Goal: Task Accomplishment & Management: Manage account settings

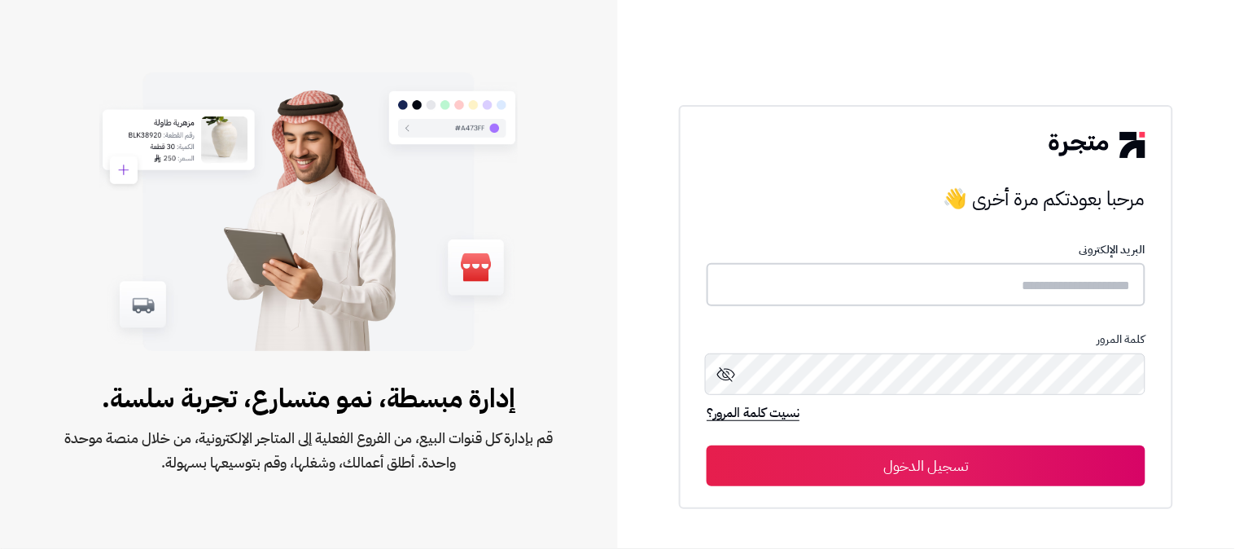
click at [891, 270] on input "text" at bounding box center [926, 284] width 439 height 43
type input "*"
type input "**********"
click at [707, 445] on button "تسجيل الدخول" at bounding box center [926, 465] width 439 height 41
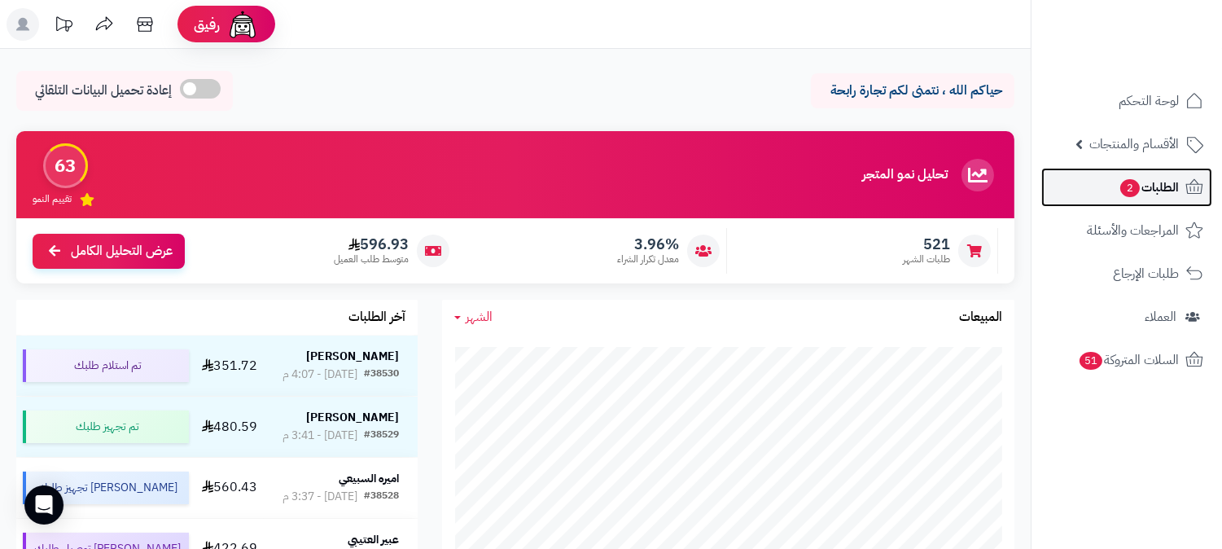
click at [1154, 193] on span "الطلبات 2" at bounding box center [1149, 187] width 60 height 23
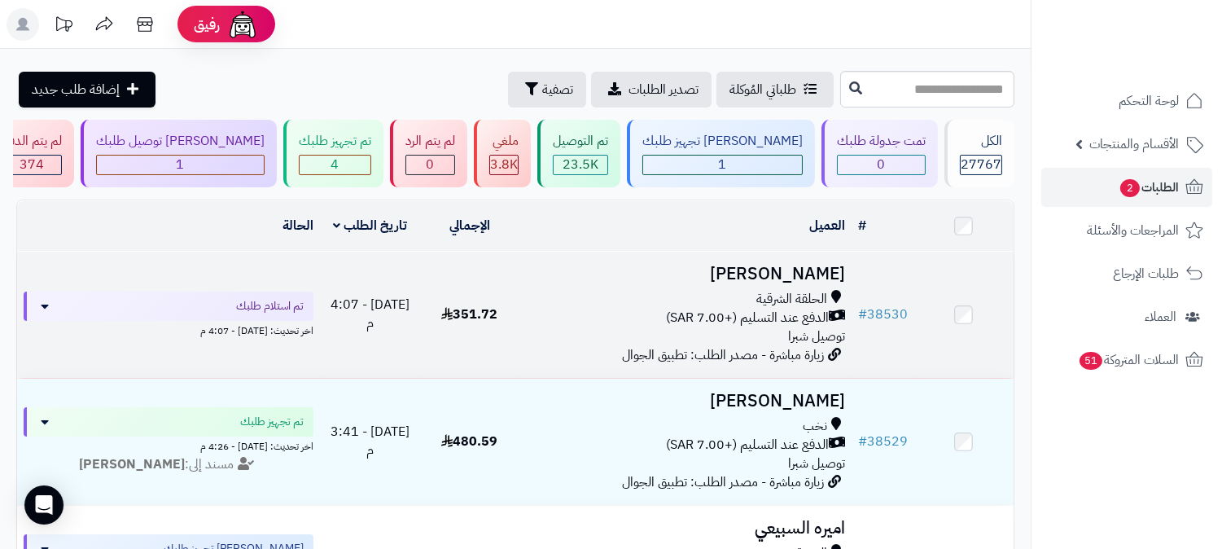
click at [824, 281] on h3 "سلمان غامدي" at bounding box center [685, 274] width 319 height 19
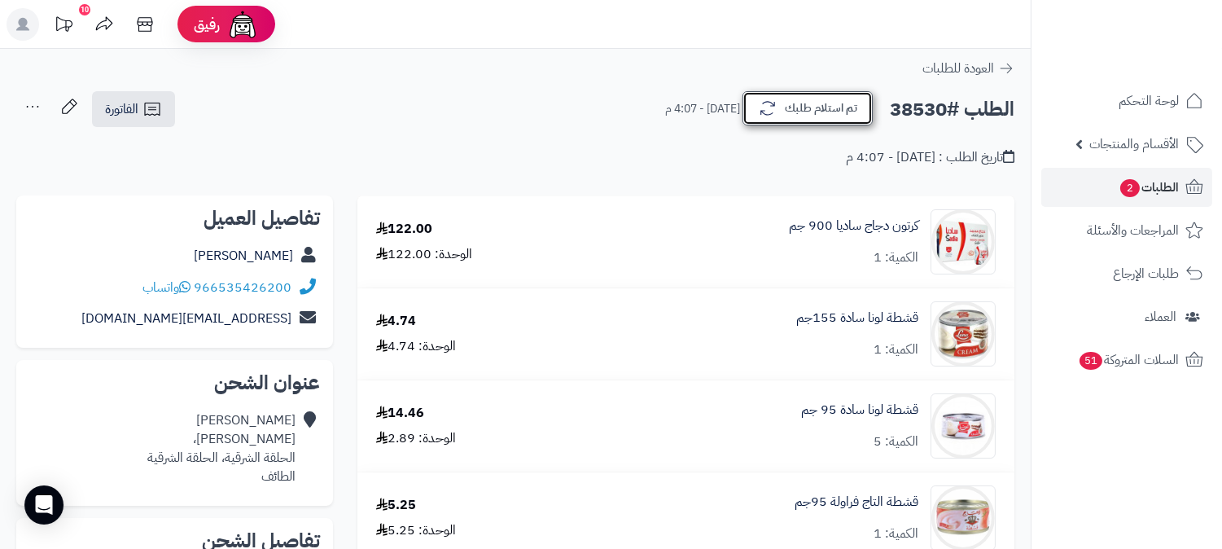
click at [826, 111] on button "تم استلام طلبك" at bounding box center [808, 108] width 130 height 34
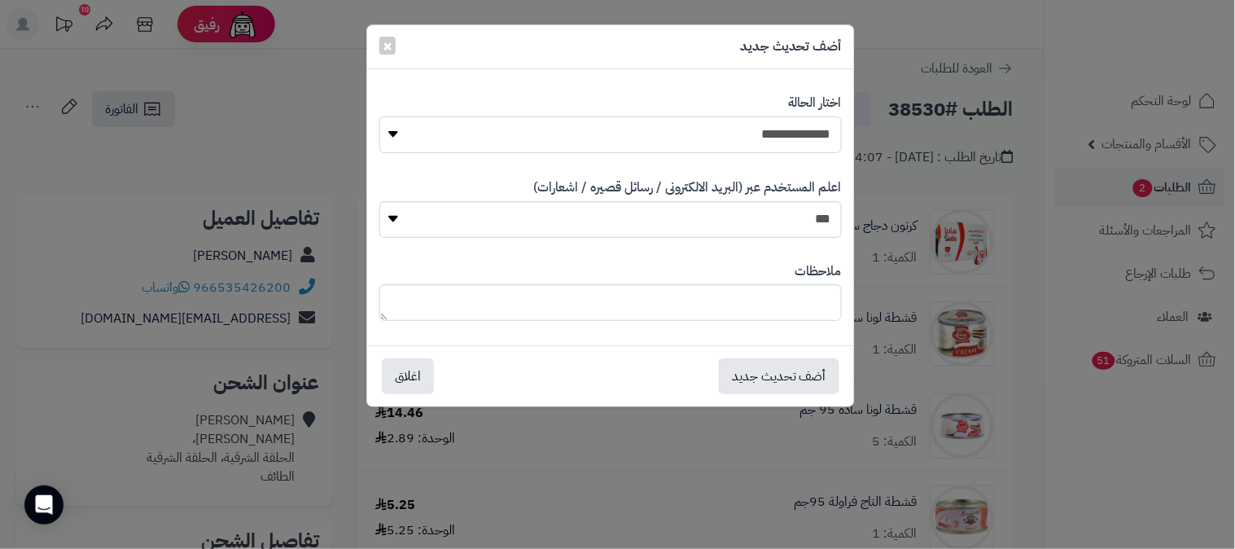
drag, startPoint x: 790, startPoint y: 135, endPoint x: 777, endPoint y: 152, distance: 21.5
click at [790, 135] on select "**********" at bounding box center [610, 134] width 463 height 37
select select "*"
click at [379, 116] on select "**********" at bounding box center [610, 134] width 463 height 37
click at [803, 375] on button "أضف تحديث جديد" at bounding box center [779, 375] width 121 height 36
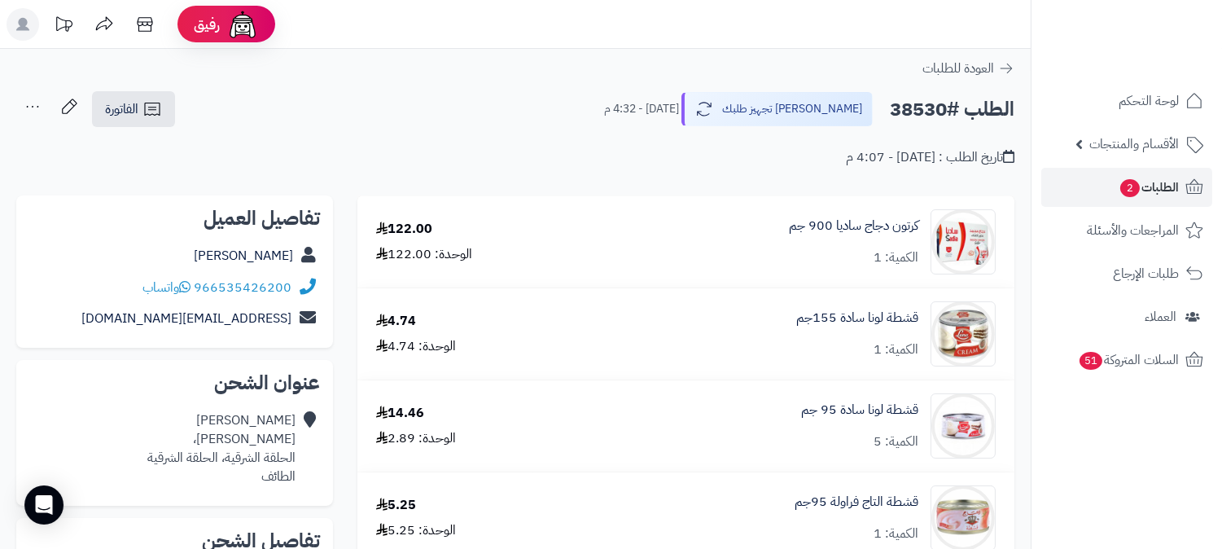
click at [26, 110] on icon at bounding box center [32, 106] width 33 height 33
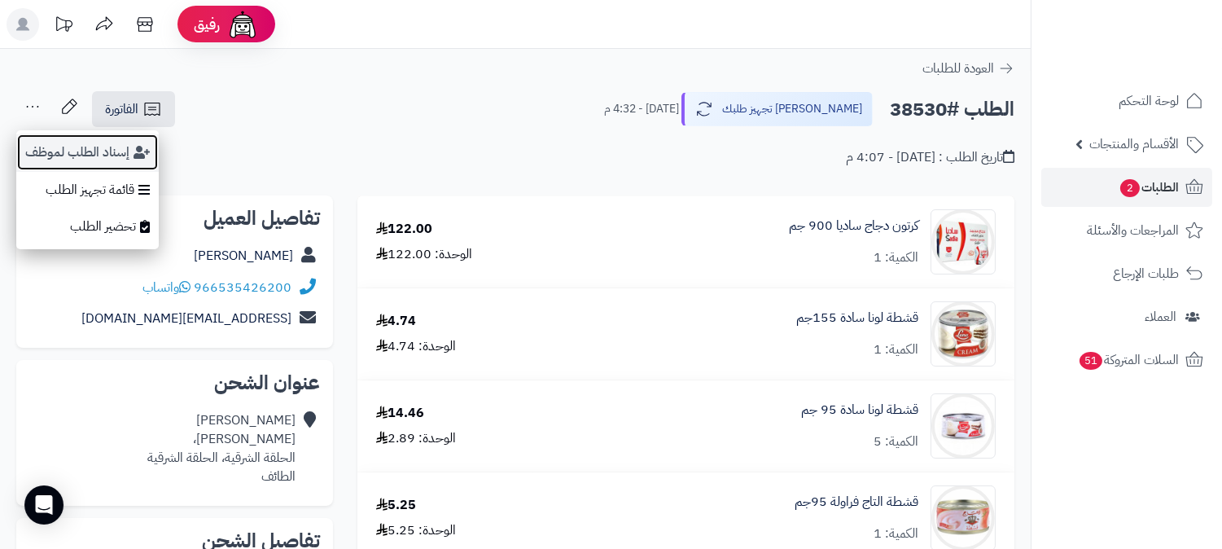
click at [68, 150] on button "إسناد الطلب لموظف" at bounding box center [87, 152] width 142 height 37
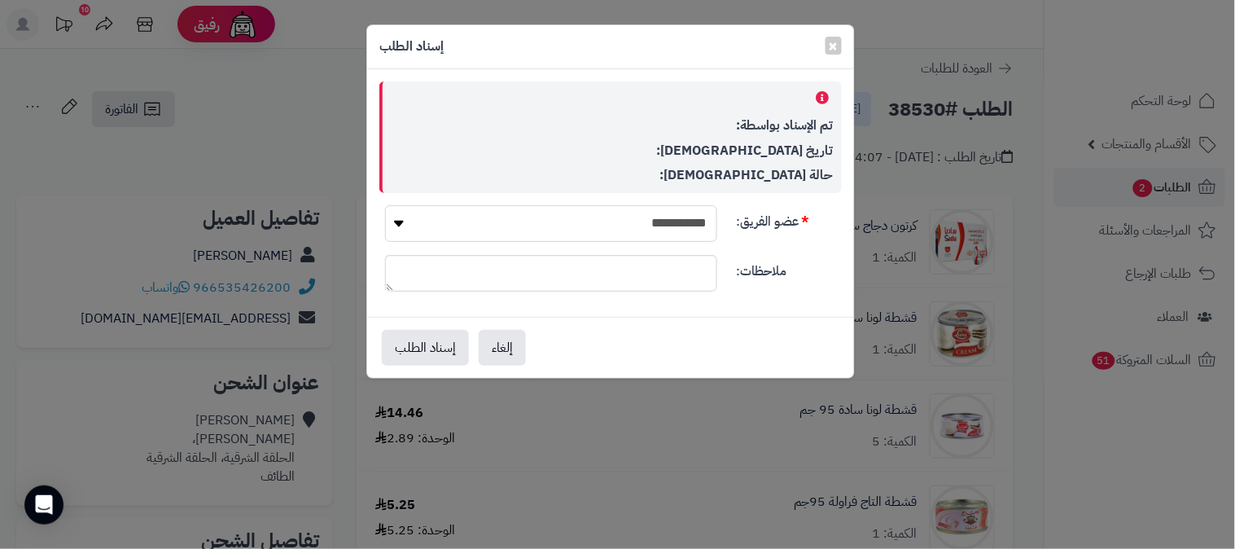
click at [609, 222] on select "**********" at bounding box center [551, 223] width 332 height 37
select select "**"
click at [385, 205] on select "**********" at bounding box center [551, 223] width 332 height 37
click at [442, 344] on button "إسناد الطلب" at bounding box center [425, 347] width 87 height 36
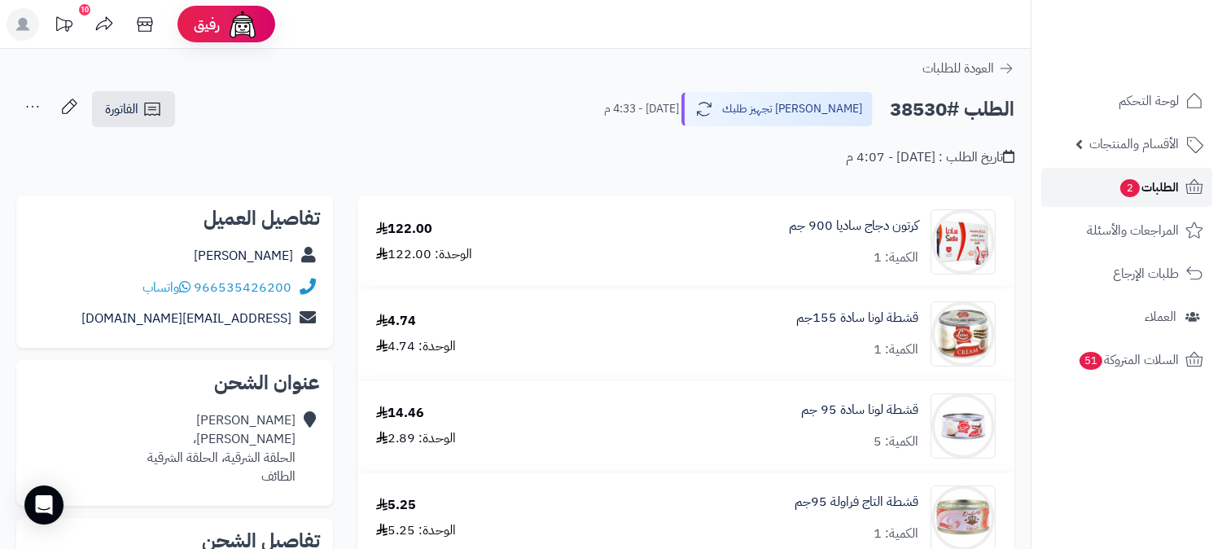
click at [1144, 183] on span "الطلبات 2" at bounding box center [1149, 187] width 60 height 23
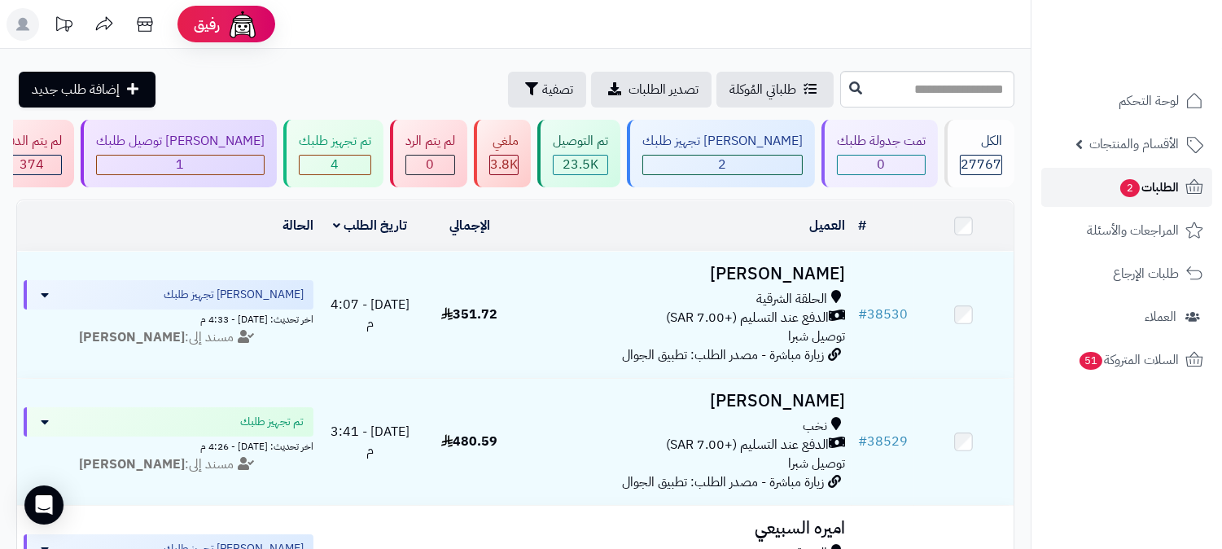
click at [1163, 189] on span "الطلبات 2" at bounding box center [1149, 187] width 60 height 23
click at [384, 151] on div "تم تجهيز طلبك 4" at bounding box center [333, 154] width 100 height 68
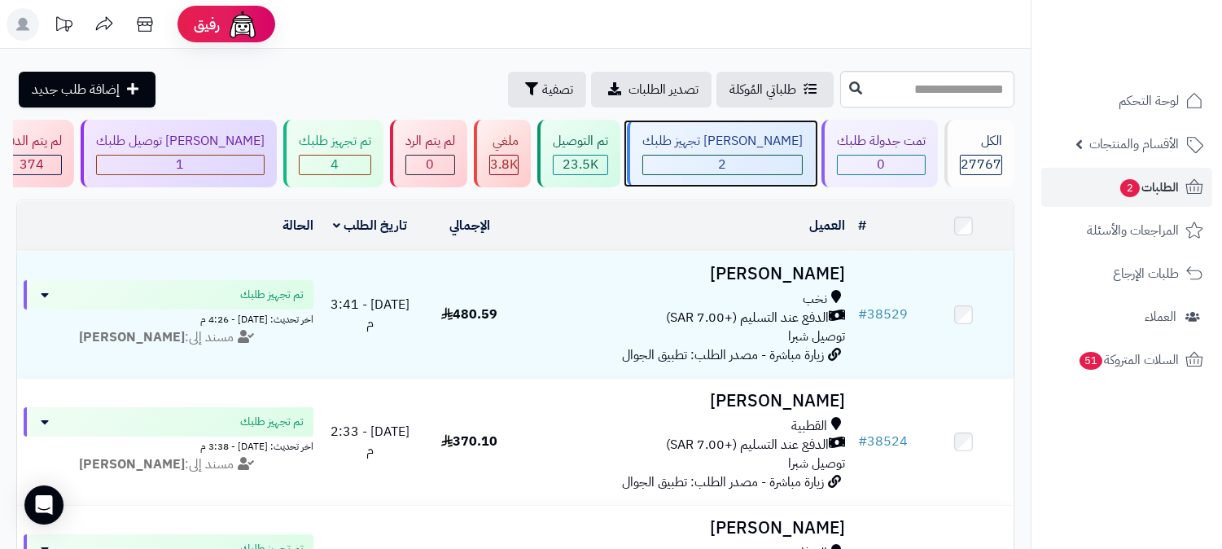
click at [777, 150] on div "[PERSON_NAME] تجهيز طلبك" at bounding box center [722, 141] width 160 height 19
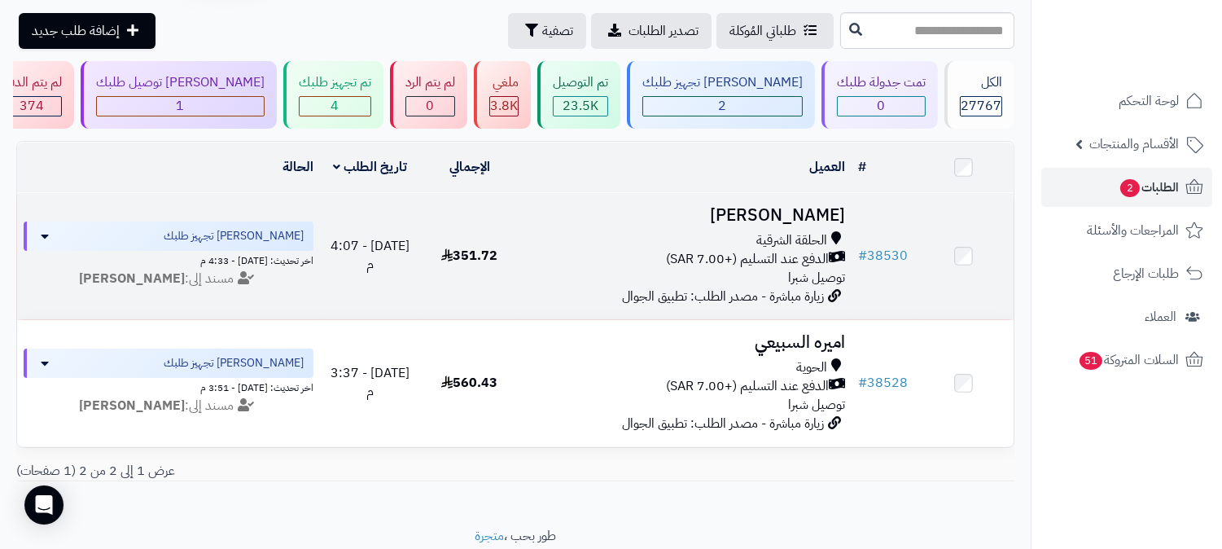
scroll to position [90, 0]
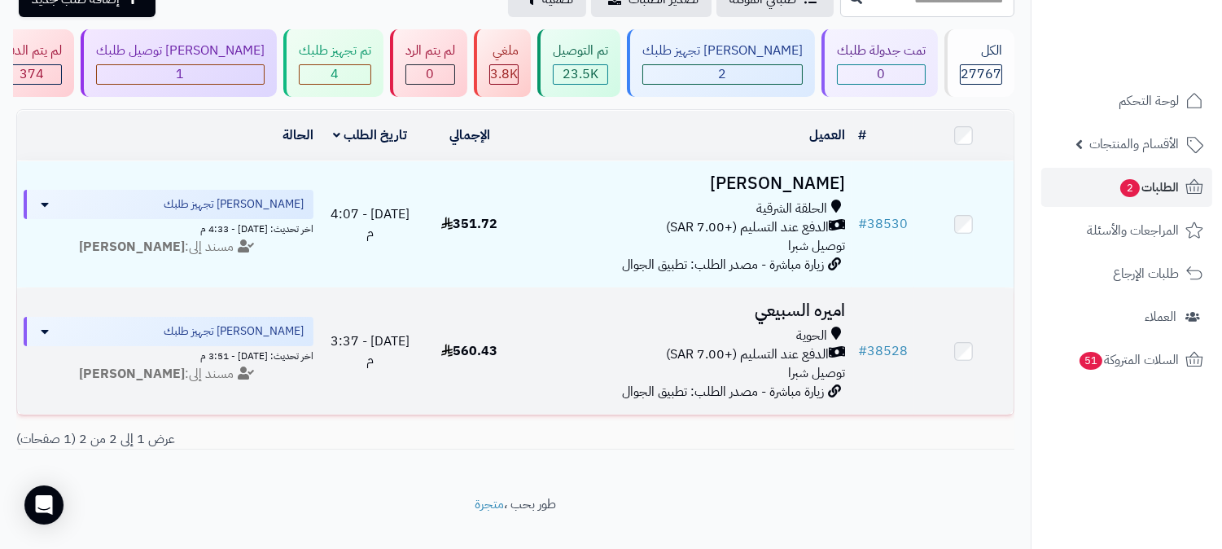
click at [805, 301] on h3 "اميره السبيعي" at bounding box center [685, 310] width 319 height 19
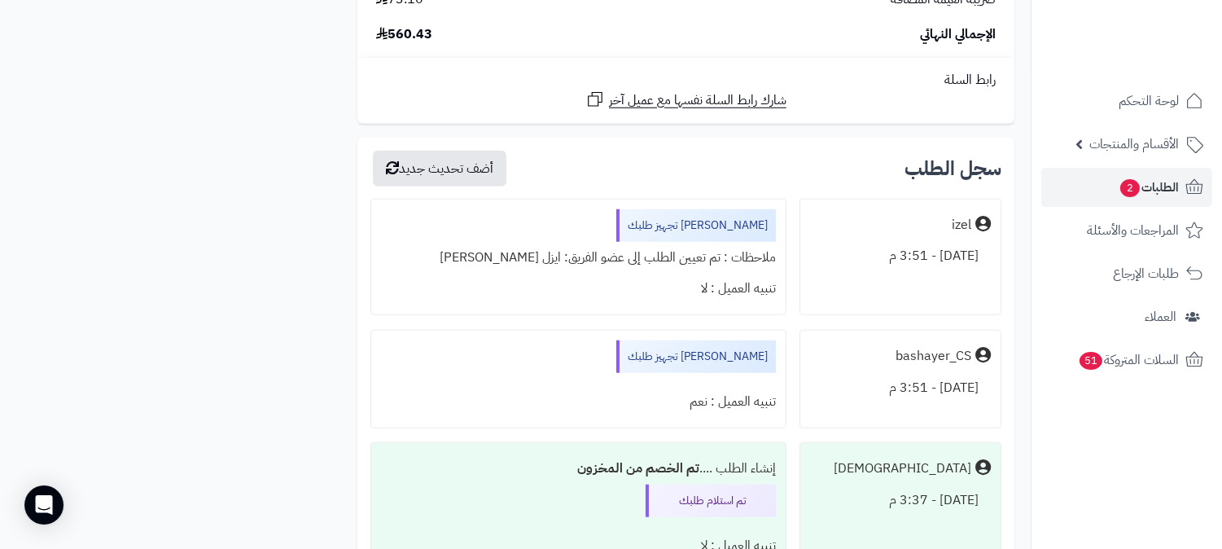
scroll to position [2261, 0]
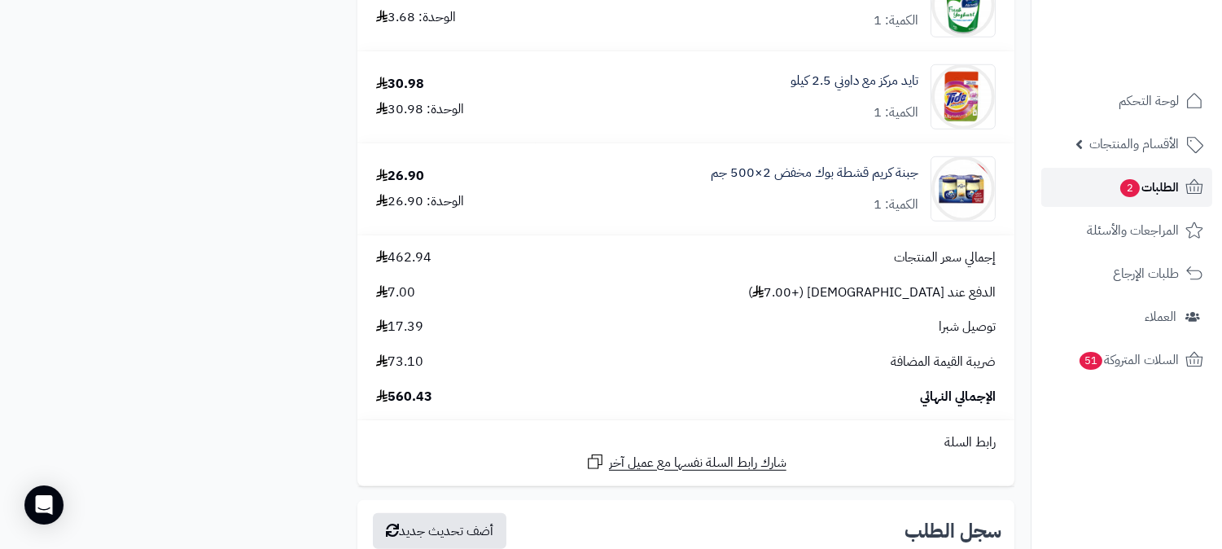
click at [1170, 179] on span "الطلبات 2" at bounding box center [1149, 187] width 60 height 23
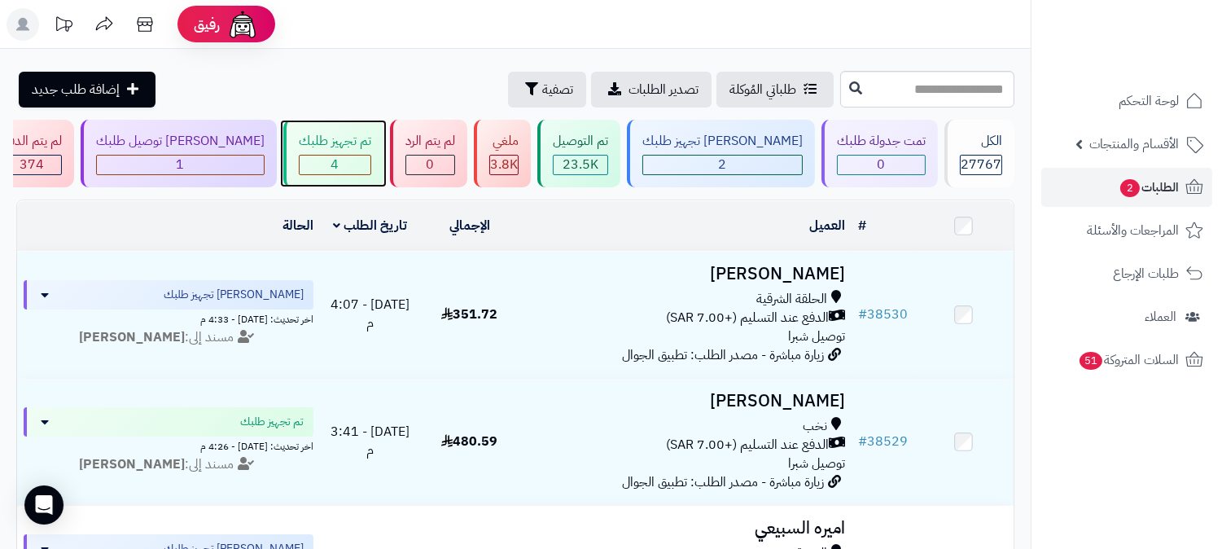
click at [370, 160] on div "4" at bounding box center [335, 165] width 71 height 19
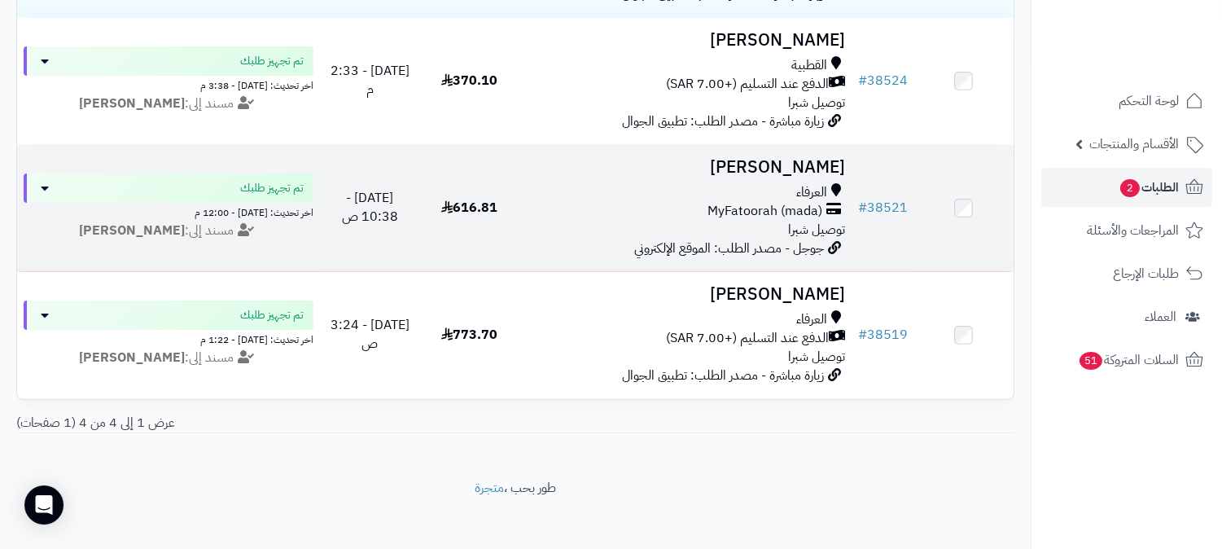
scroll to position [362, 0]
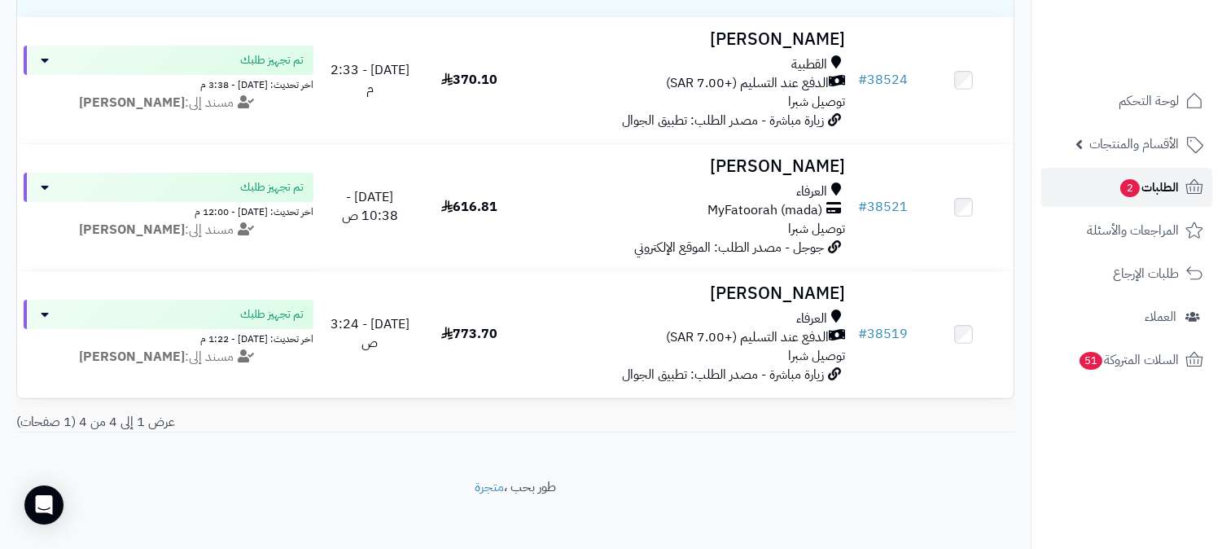
click at [1165, 184] on span "الطلبات 2" at bounding box center [1149, 187] width 60 height 23
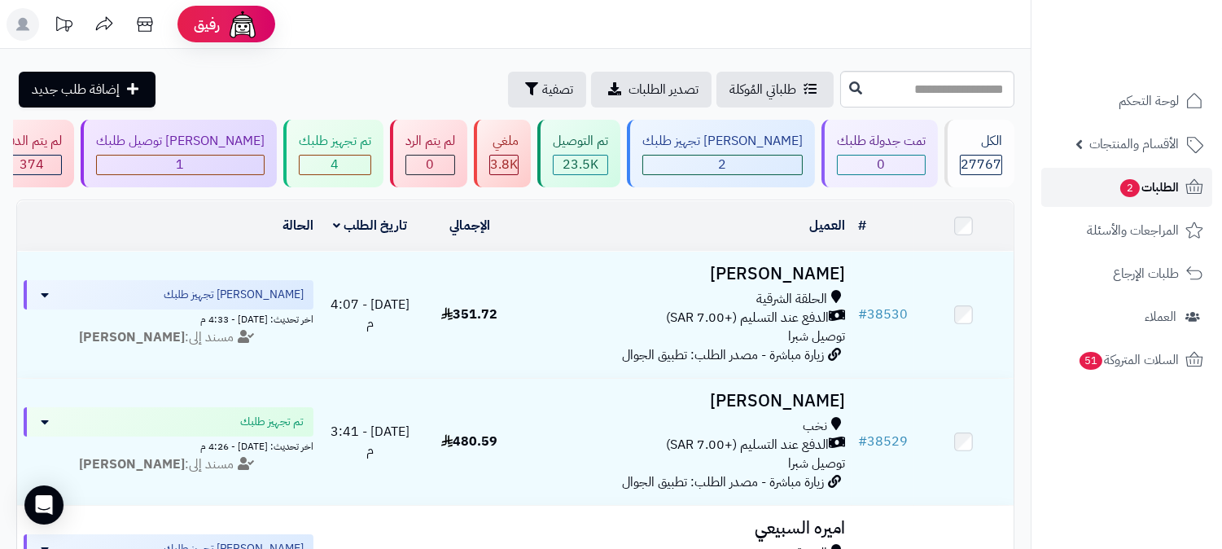
click at [1151, 185] on span "الطلبات 2" at bounding box center [1149, 187] width 60 height 23
click at [370, 156] on div "4" at bounding box center [335, 165] width 71 height 19
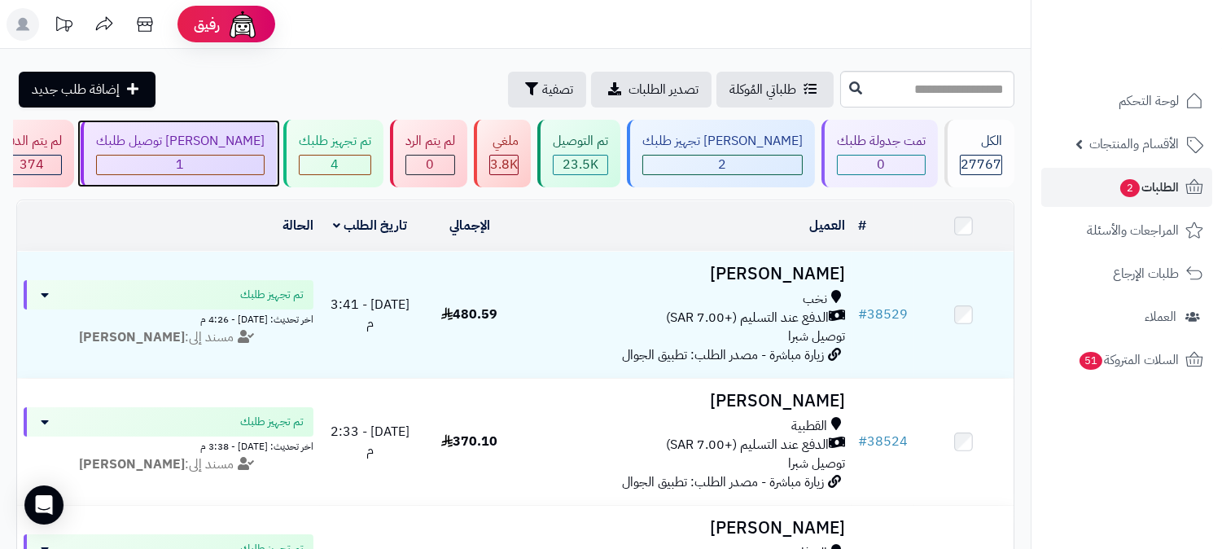
click at [265, 150] on div "[PERSON_NAME] توصيل طلبك" at bounding box center [180, 141] width 169 height 19
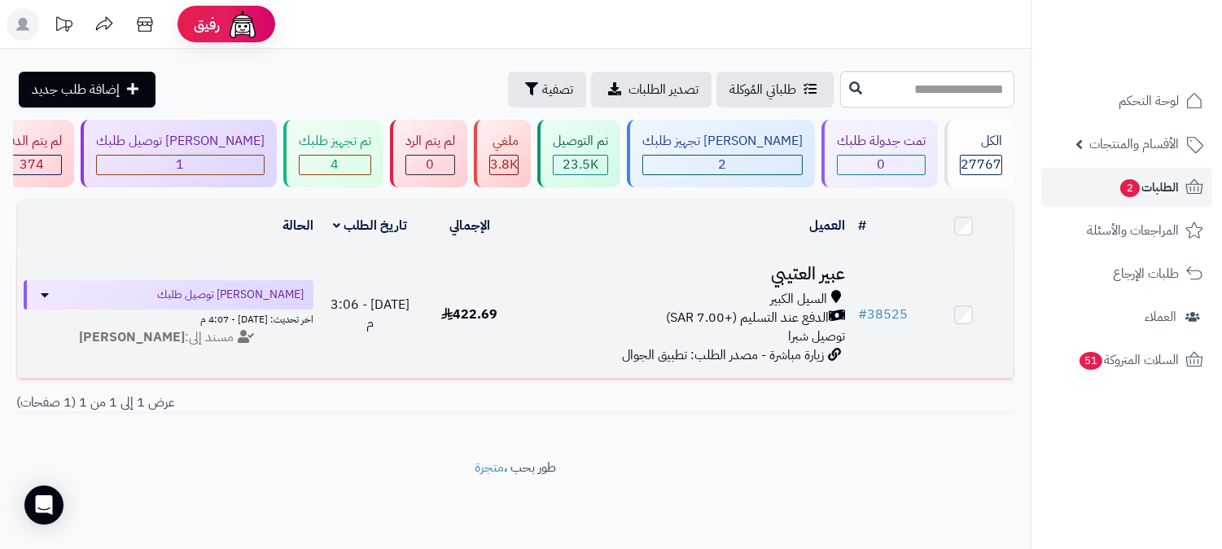
click at [800, 265] on h3 "عبير العتيبي" at bounding box center [685, 274] width 319 height 19
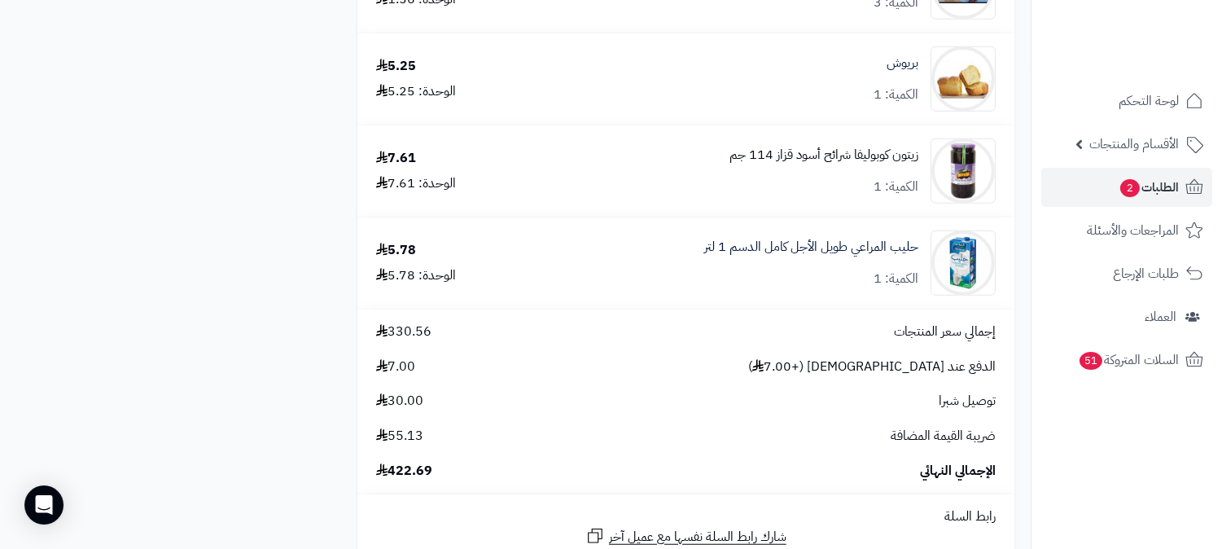
scroll to position [2714, 0]
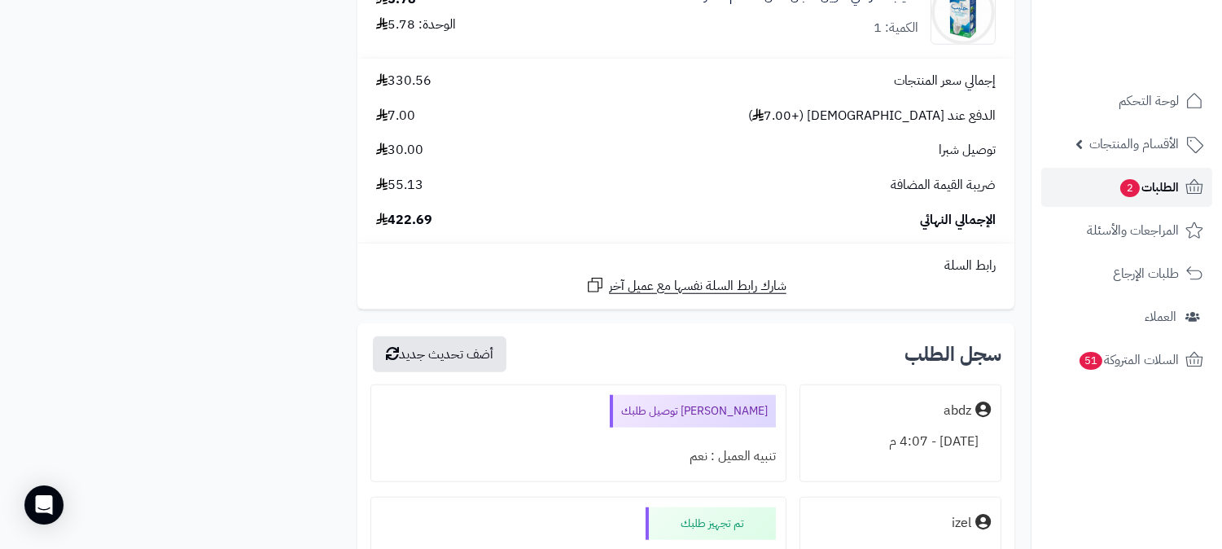
click at [1158, 184] on span "الطلبات 2" at bounding box center [1149, 187] width 60 height 23
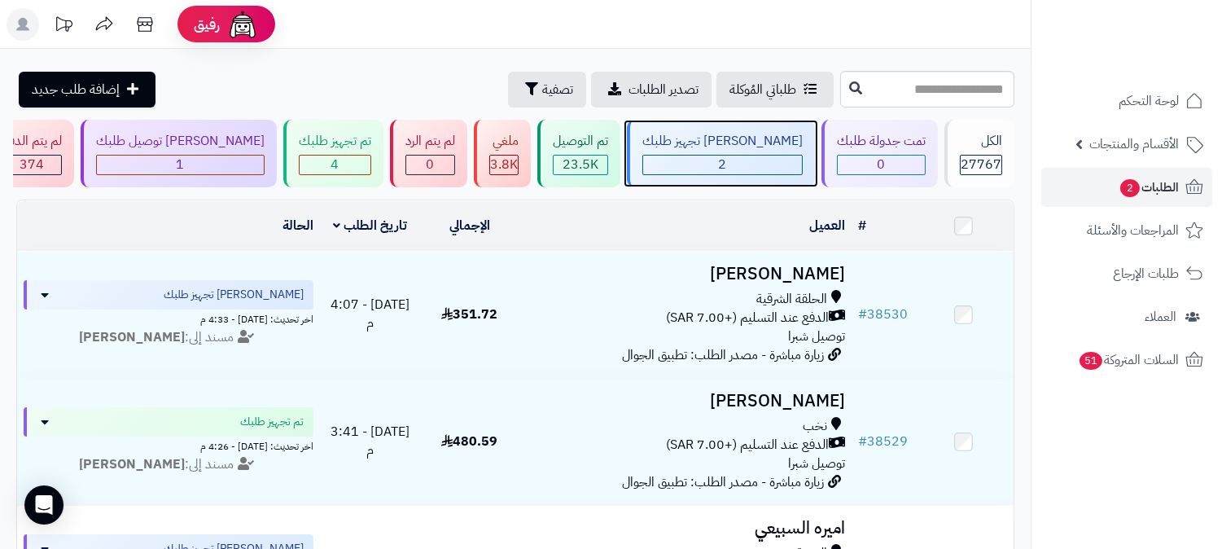
click at [763, 152] on div "جاري تجهيز طلبك 2" at bounding box center [721, 154] width 188 height 68
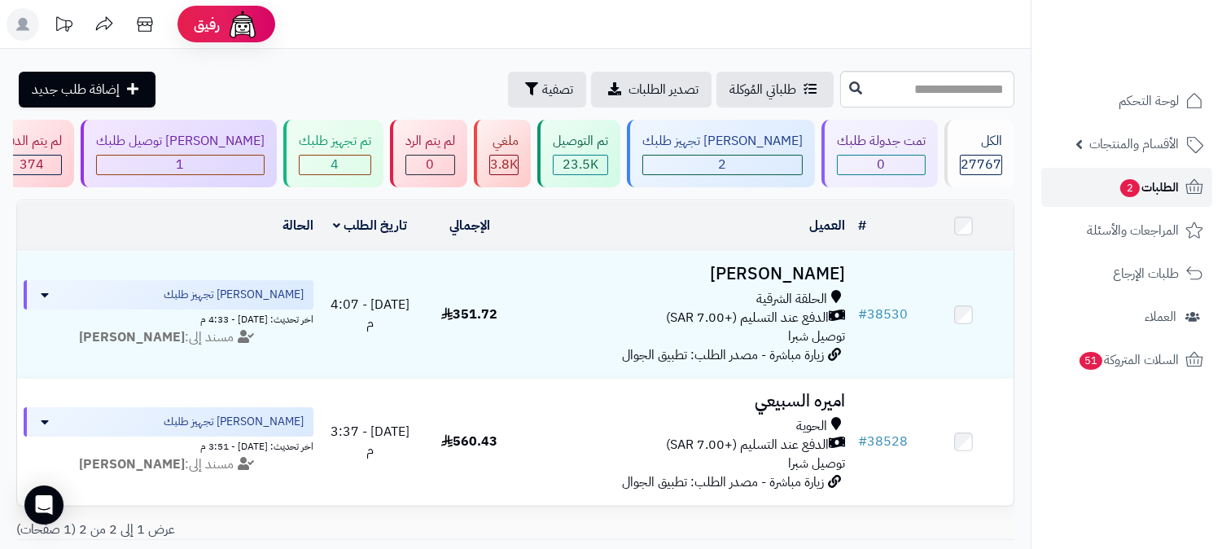
click at [1147, 184] on span "الطلبات 2" at bounding box center [1149, 187] width 60 height 23
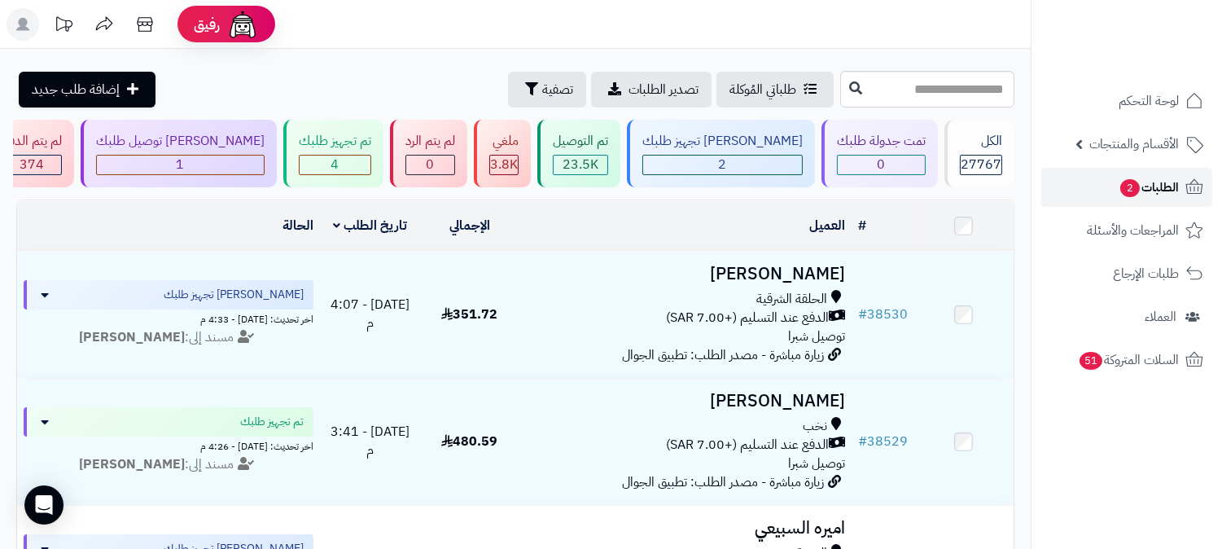
click at [1160, 182] on span "الطلبات 2" at bounding box center [1149, 187] width 60 height 23
click at [745, 156] on div "2" at bounding box center [722, 165] width 159 height 19
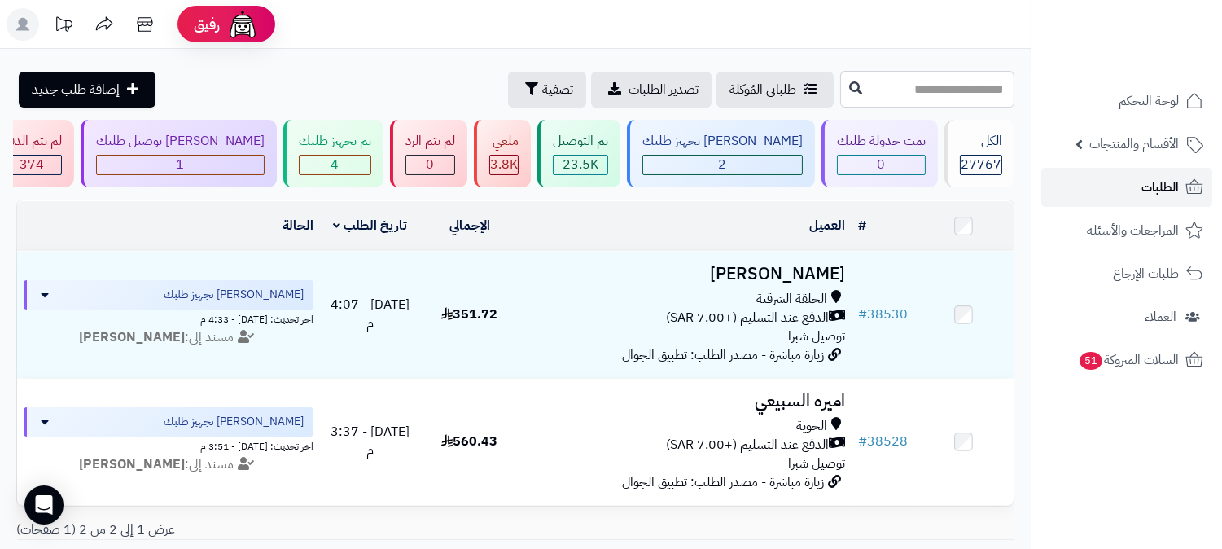
click at [1168, 189] on span "الطلبات" at bounding box center [1160, 187] width 37 height 23
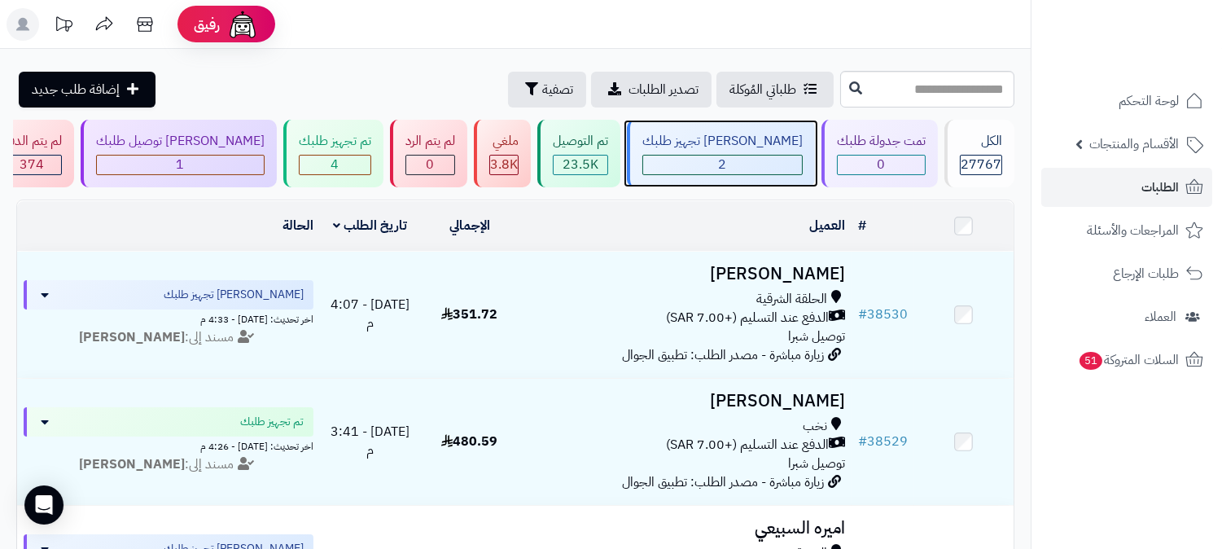
click at [760, 148] on div "[PERSON_NAME] تجهيز طلبك" at bounding box center [722, 141] width 160 height 19
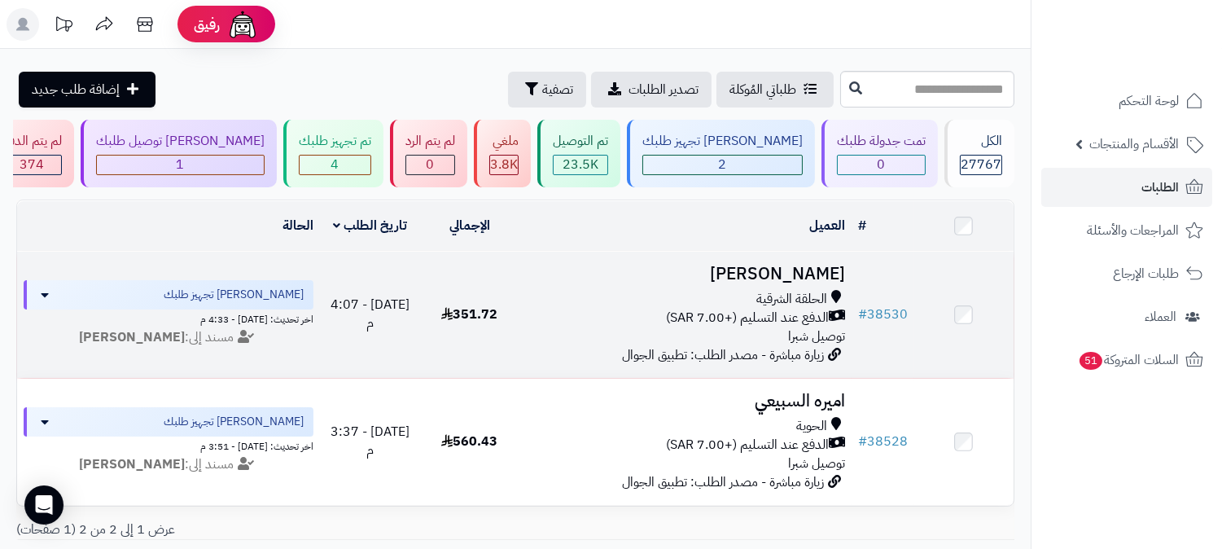
click at [767, 272] on h3 "[PERSON_NAME]" at bounding box center [685, 274] width 319 height 19
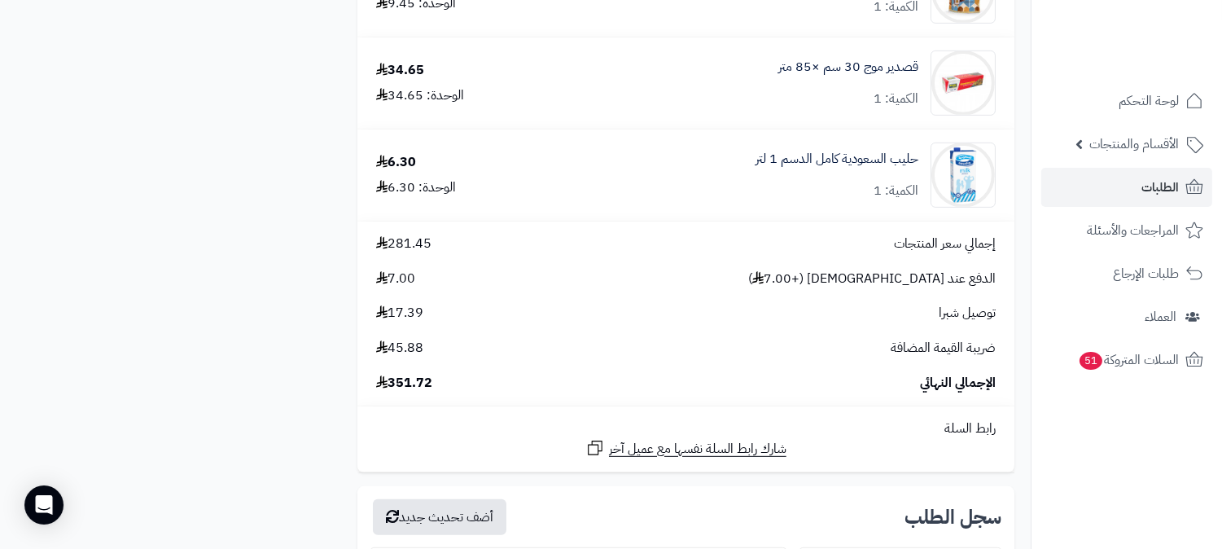
scroll to position [1900, 0]
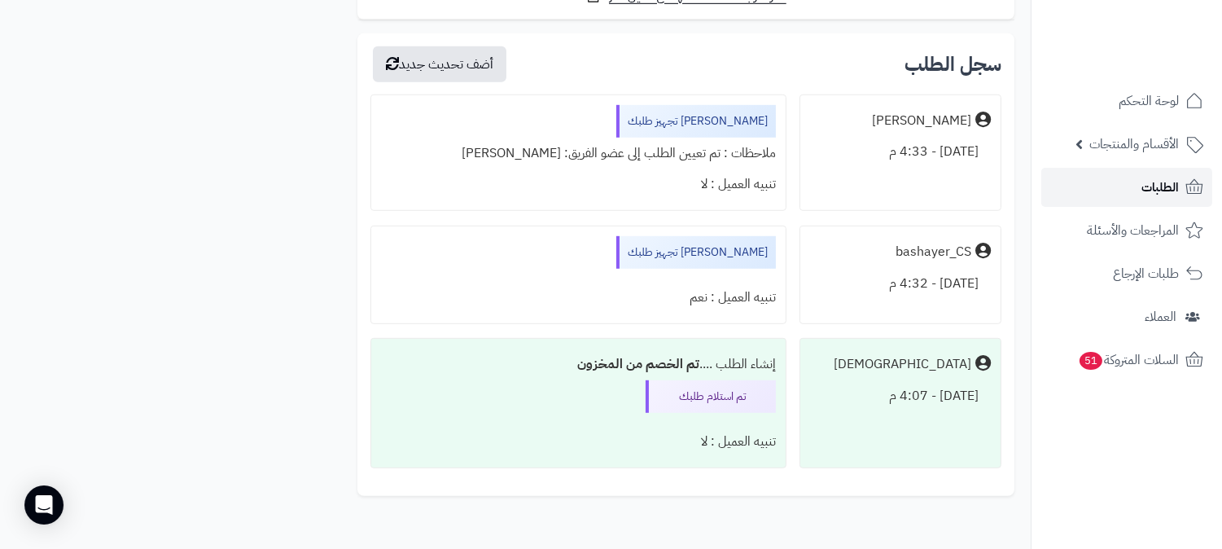
click at [1150, 188] on span "الطلبات" at bounding box center [1160, 187] width 37 height 23
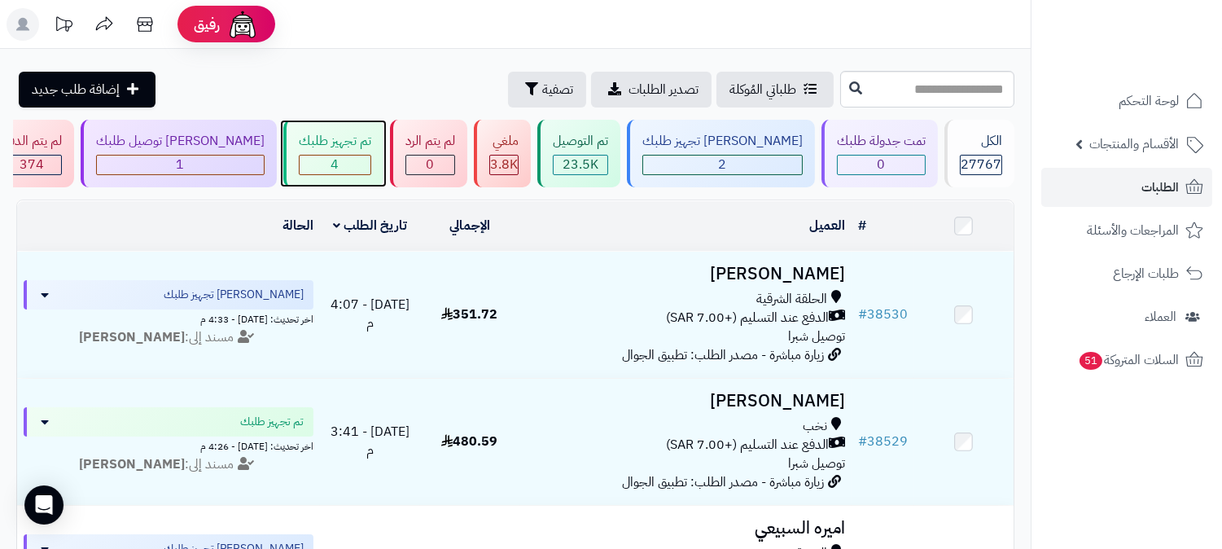
click at [340, 157] on span "4" at bounding box center [335, 165] width 8 height 20
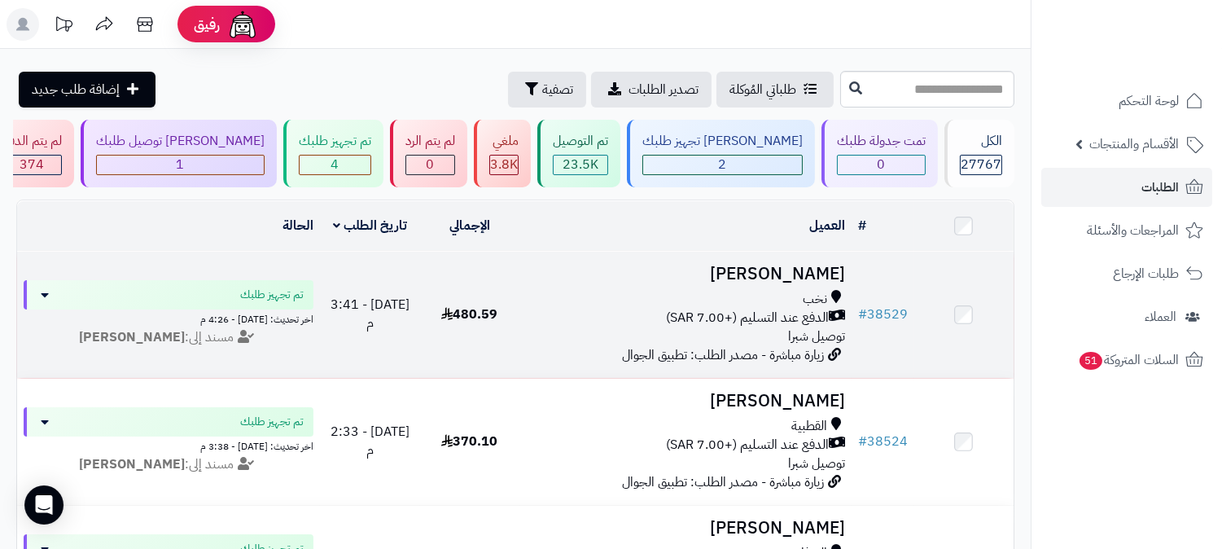
click at [769, 252] on td "[PERSON_NAME] نخب الدفع عند التسليم (+7.00 SAR) توصيل شبرا زيارة مباشرة - مصدر …" at bounding box center [686, 315] width 332 height 126
click at [800, 278] on h3 "ثامر الحارثي" at bounding box center [685, 274] width 319 height 19
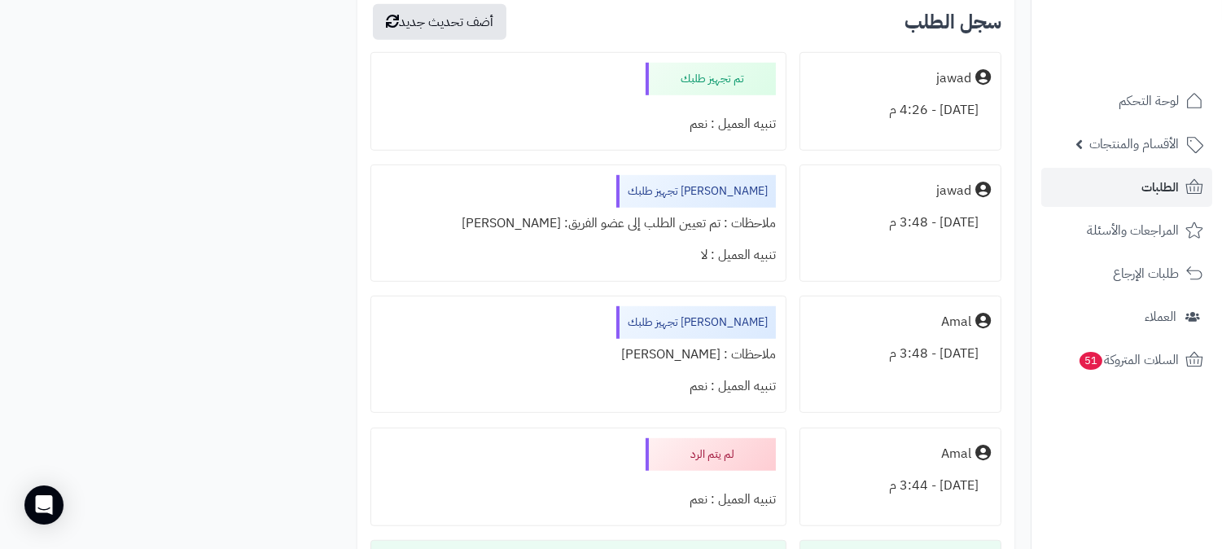
scroll to position [1785, 0]
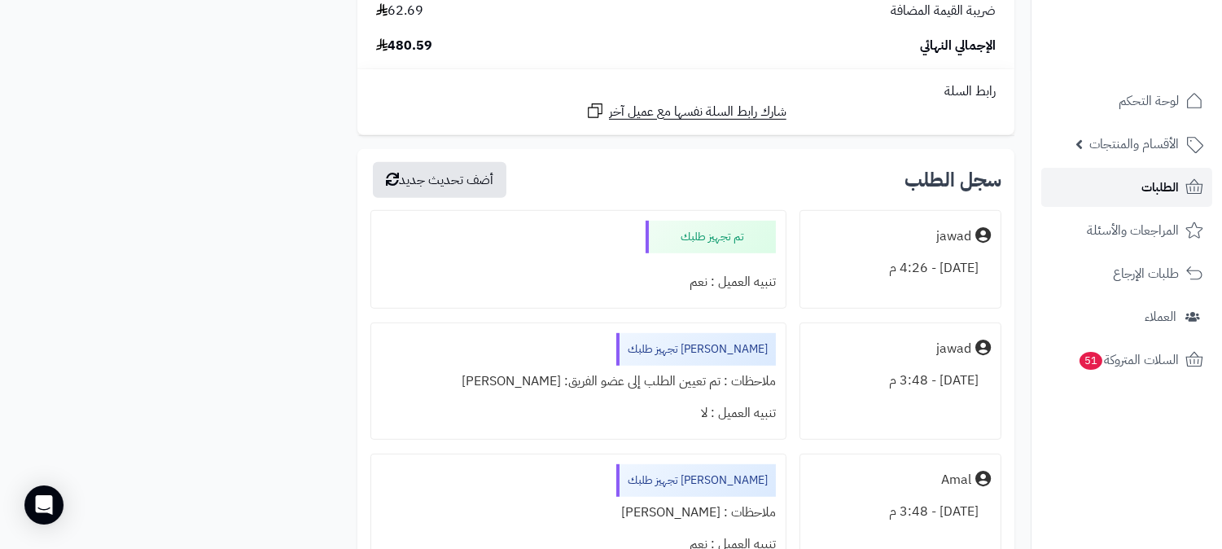
click at [1147, 177] on span "الطلبات" at bounding box center [1160, 187] width 37 height 23
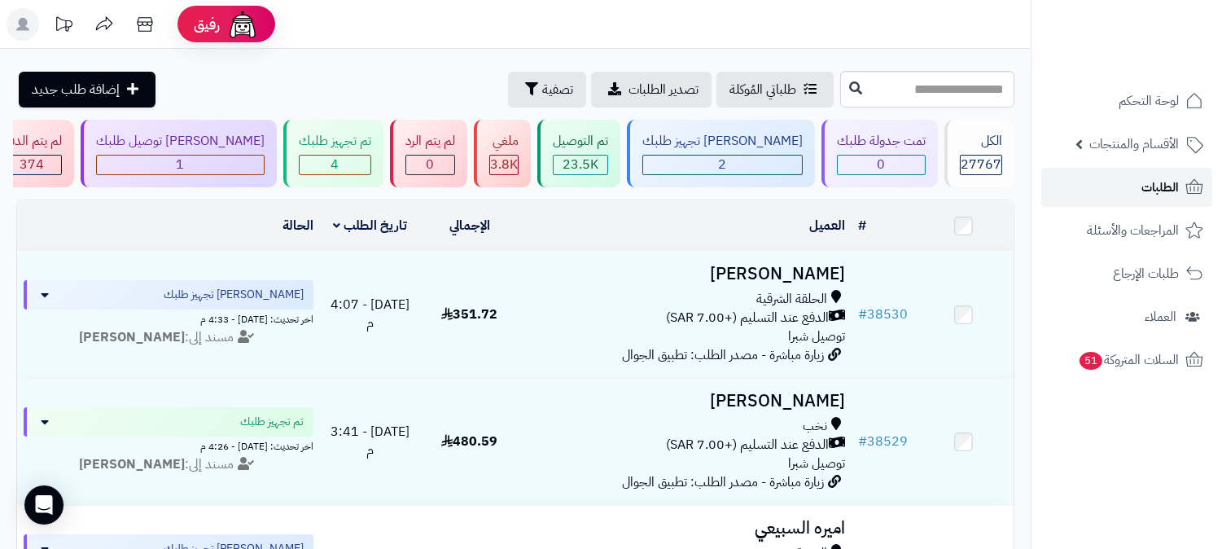
click at [1111, 191] on link "الطلبات" at bounding box center [1126, 187] width 171 height 39
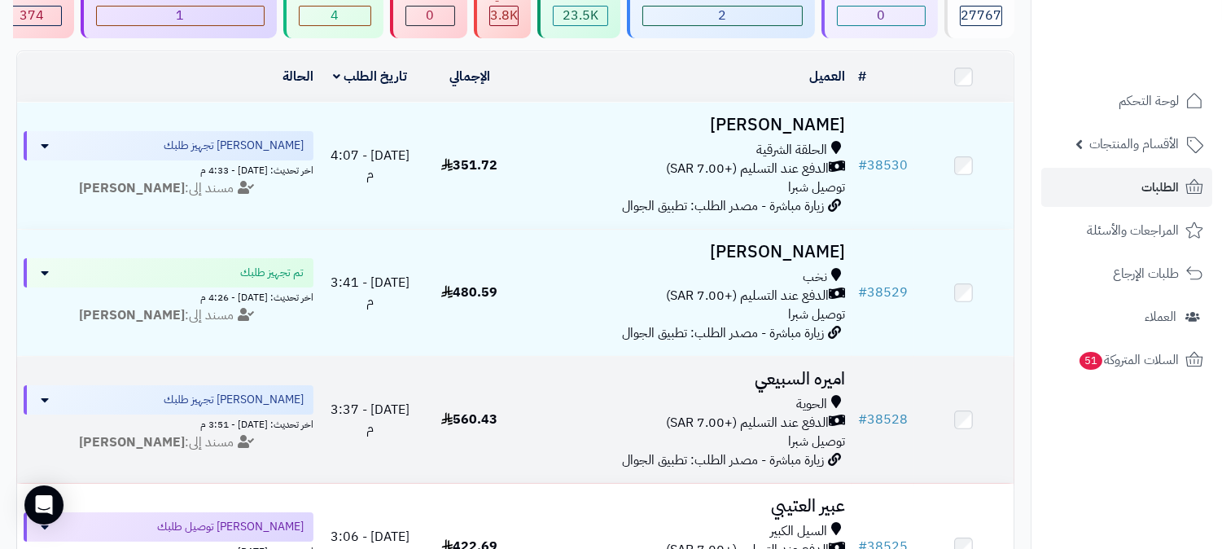
scroll to position [181, 0]
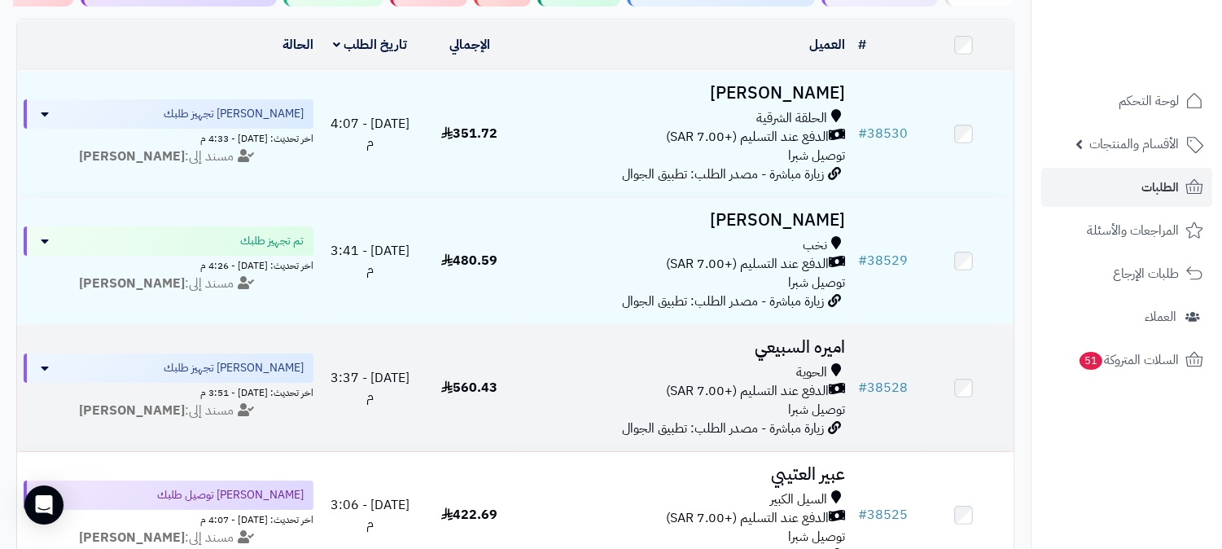
click at [791, 338] on h3 "اميره السبيعي" at bounding box center [685, 347] width 319 height 19
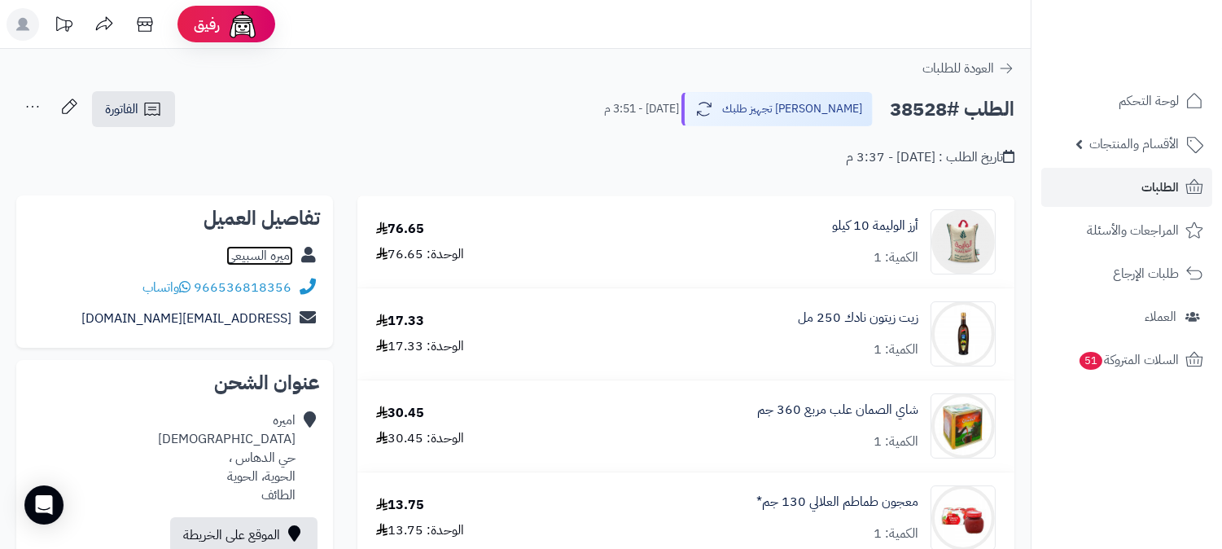
click at [257, 250] on link "اميره السبيعي" at bounding box center [259, 256] width 67 height 20
click at [1149, 187] on span "الطلبات" at bounding box center [1160, 187] width 37 height 23
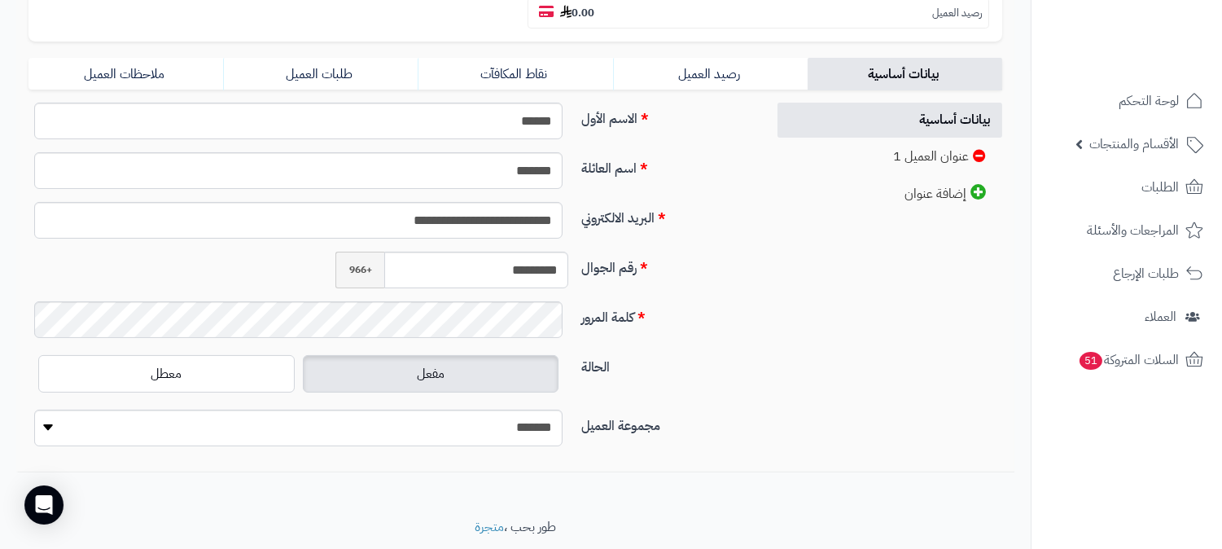
scroll to position [362, 0]
click at [509, 251] on input "*********" at bounding box center [476, 269] width 184 height 37
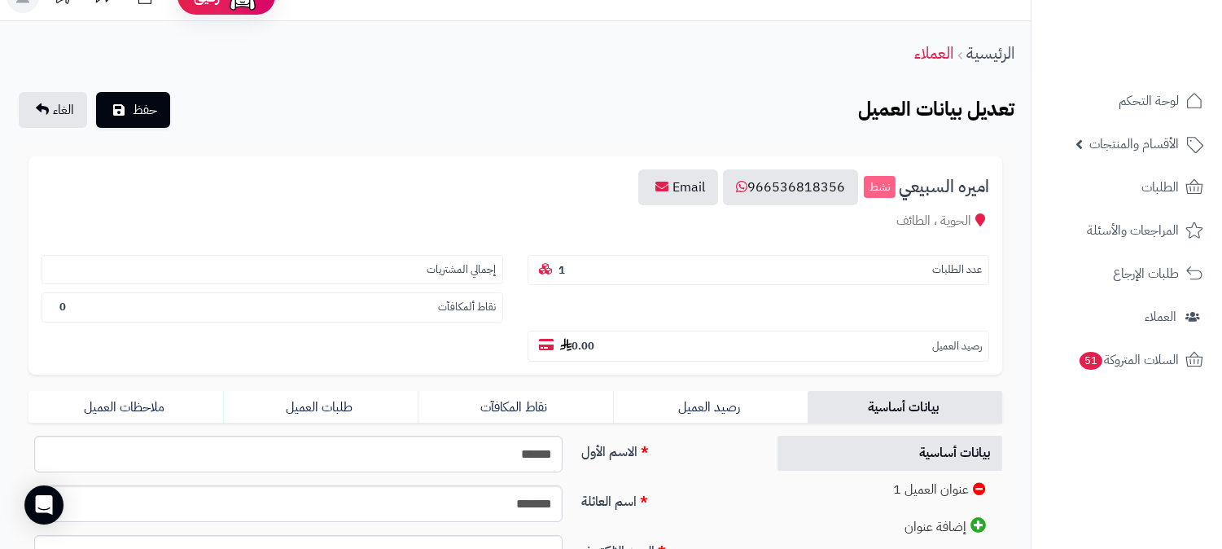
scroll to position [0, 0]
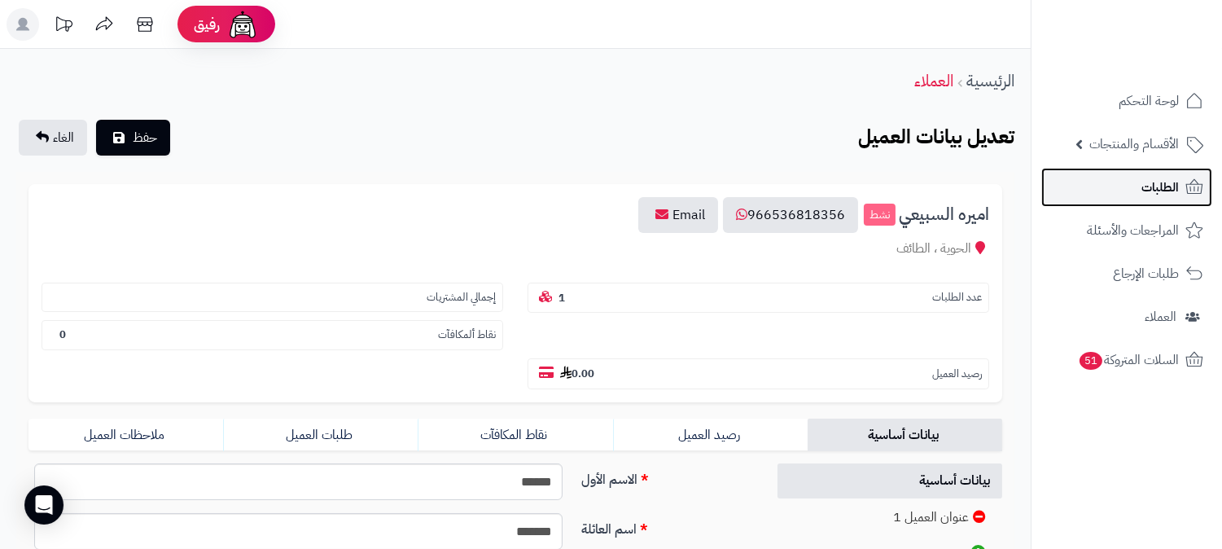
click at [1158, 190] on span "الطلبات" at bounding box center [1160, 187] width 37 height 23
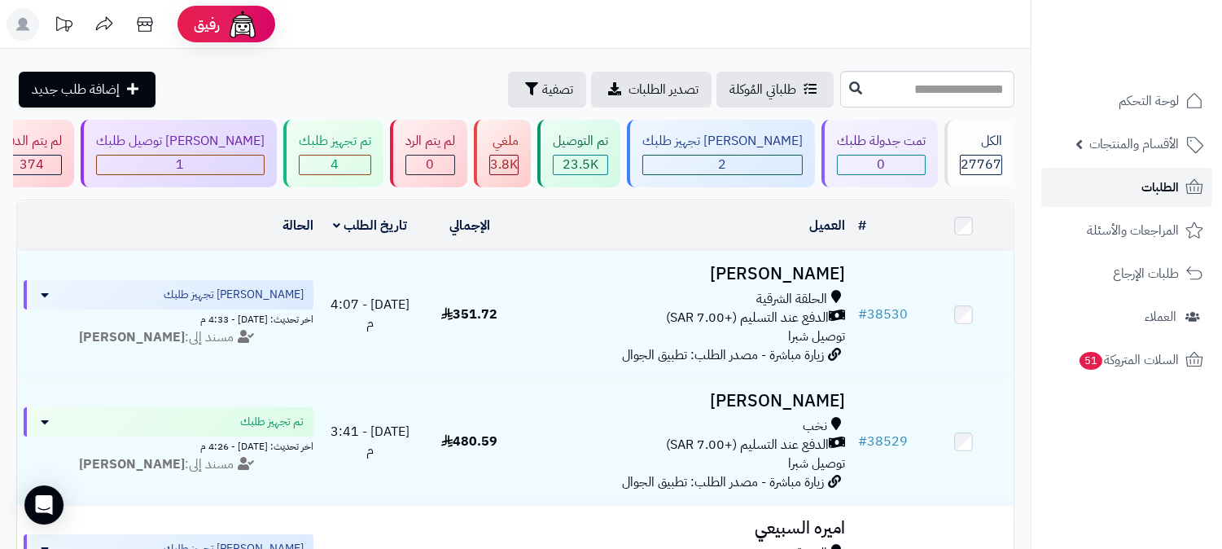
click at [1129, 193] on link "الطلبات" at bounding box center [1126, 187] width 171 height 39
click at [28, 29] on icon at bounding box center [22, 24] width 13 height 13
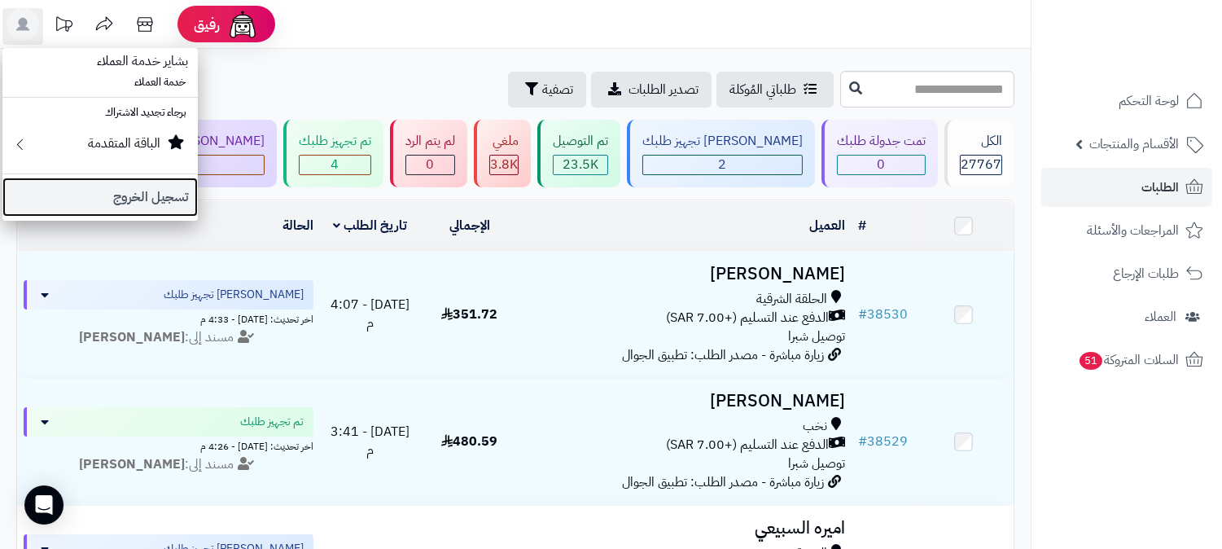
click at [176, 201] on link "تسجيل الخروج" at bounding box center [99, 197] width 195 height 39
